Goal: Find specific page/section: Find specific page/section

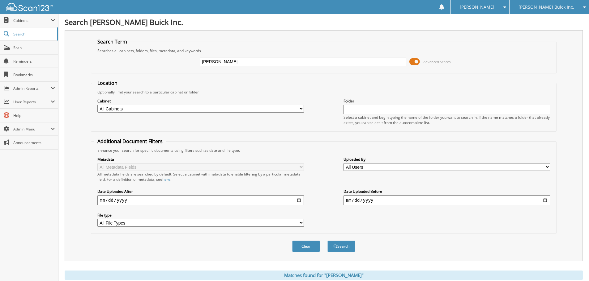
click at [568, 6] on span "[PERSON_NAME] Buick Inc." at bounding box center [546, 7] width 56 height 4
click at [561, 20] on link "[PERSON_NAME] Chrysler Inc." at bounding box center [548, 19] width 79 height 11
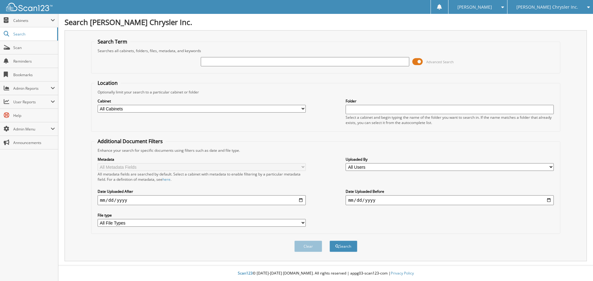
drag, startPoint x: 226, startPoint y: 62, endPoint x: 236, endPoint y: 59, distance: 10.6
click at [227, 62] on input "text" at bounding box center [305, 61] width 208 height 9
type input "11949"
click at [330, 241] on button "Search" at bounding box center [344, 246] width 28 height 11
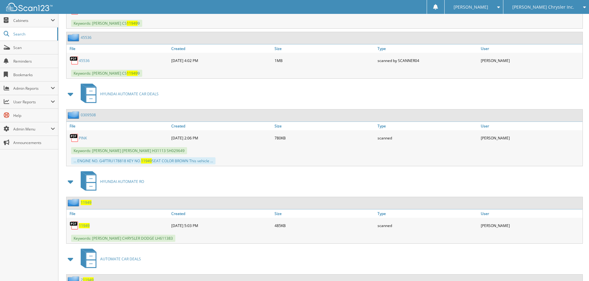
scroll to position [676, 0]
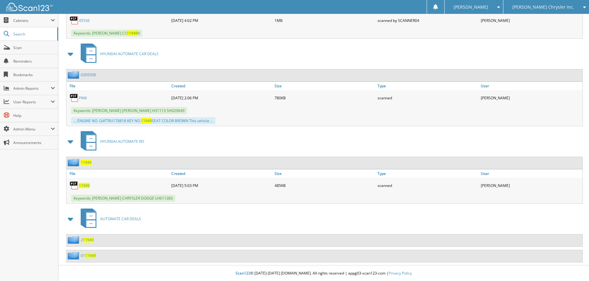
click at [88, 186] on span "11949" at bounding box center [84, 185] width 11 height 5
click at [88, 163] on span "11949" at bounding box center [86, 162] width 11 height 5
